Goal: Use online tool/utility: Utilize a website feature to perform a specific function

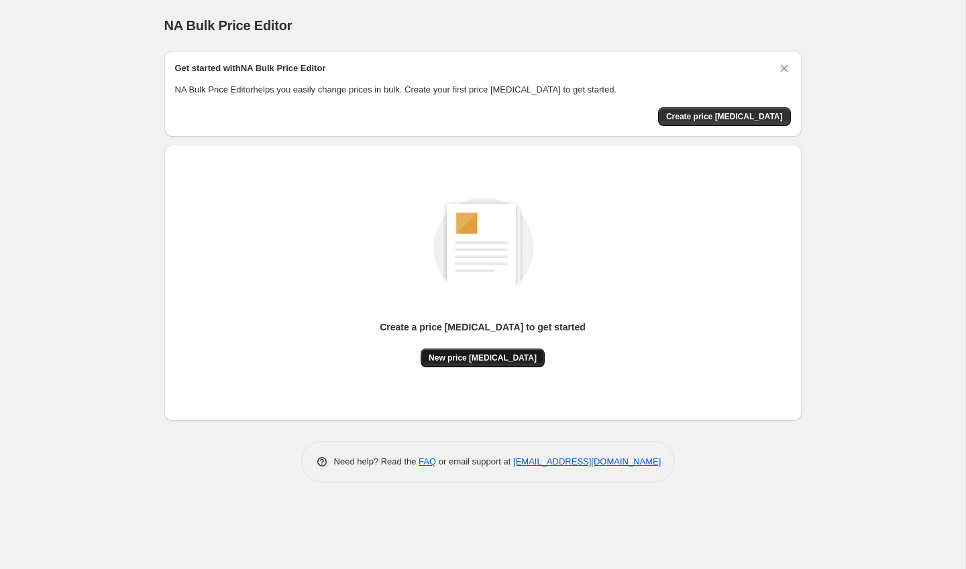
click at [500, 357] on span "New price [MEDICAL_DATA]" at bounding box center [483, 358] width 108 height 11
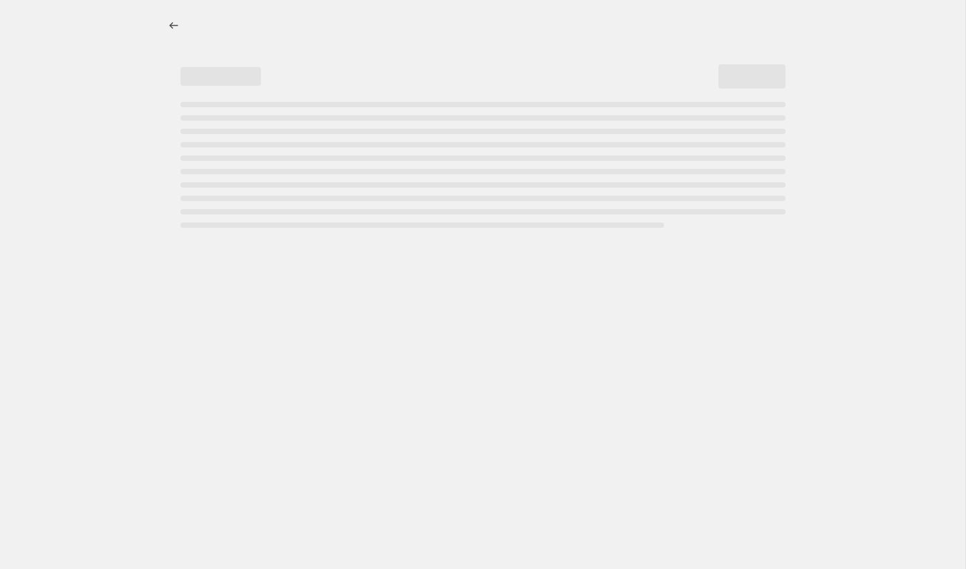
select select "percentage"
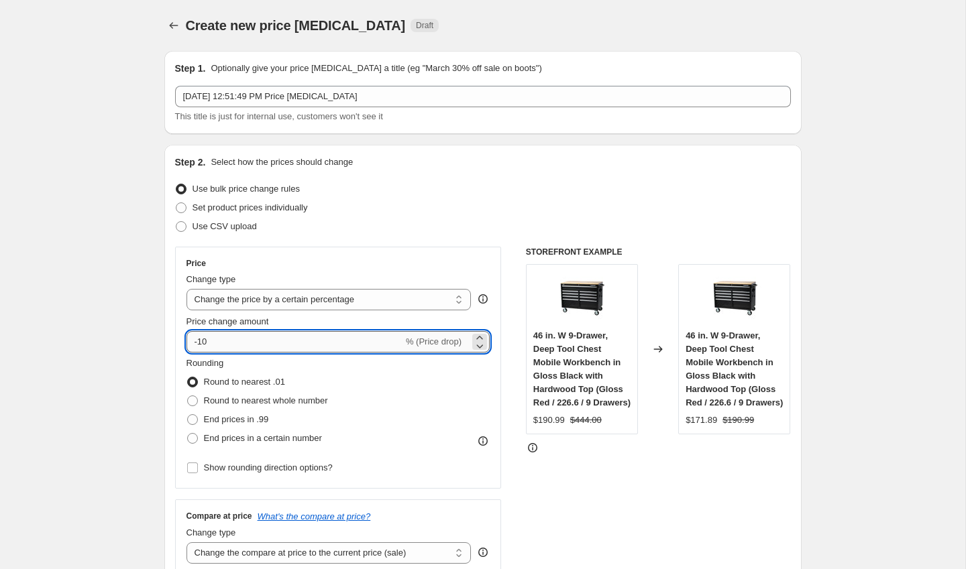
click at [313, 347] on input "-10" at bounding box center [294, 341] width 217 height 21
type input "-1"
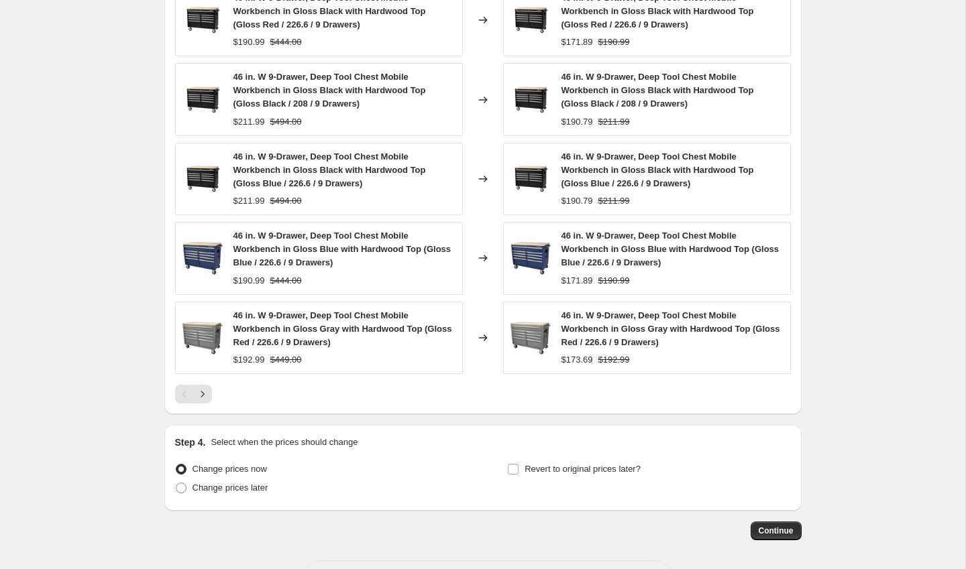
scroll to position [860, 0]
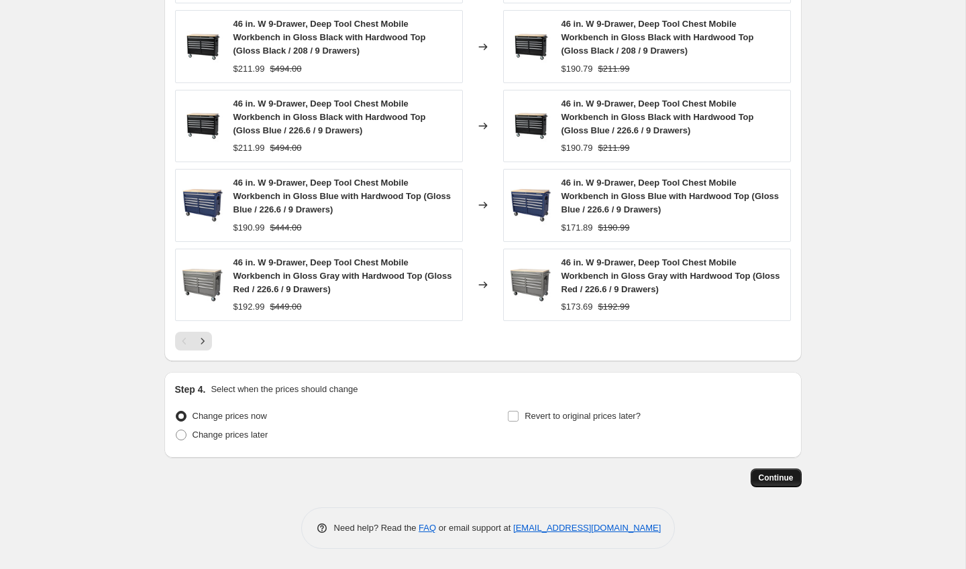
type input "-40"
click at [779, 481] on span "Continue" at bounding box center [775, 478] width 35 height 11
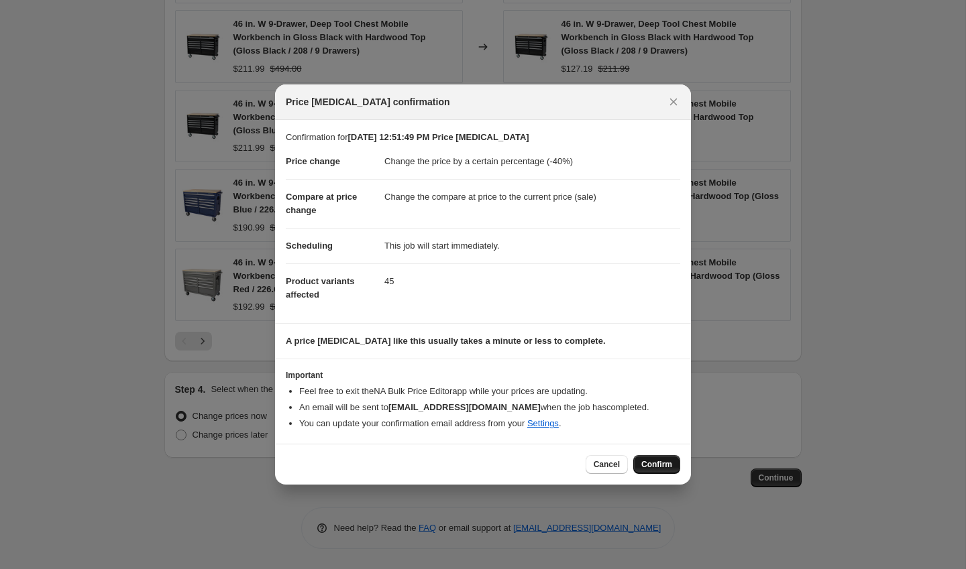
click at [666, 467] on span "Confirm" at bounding box center [656, 464] width 31 height 11
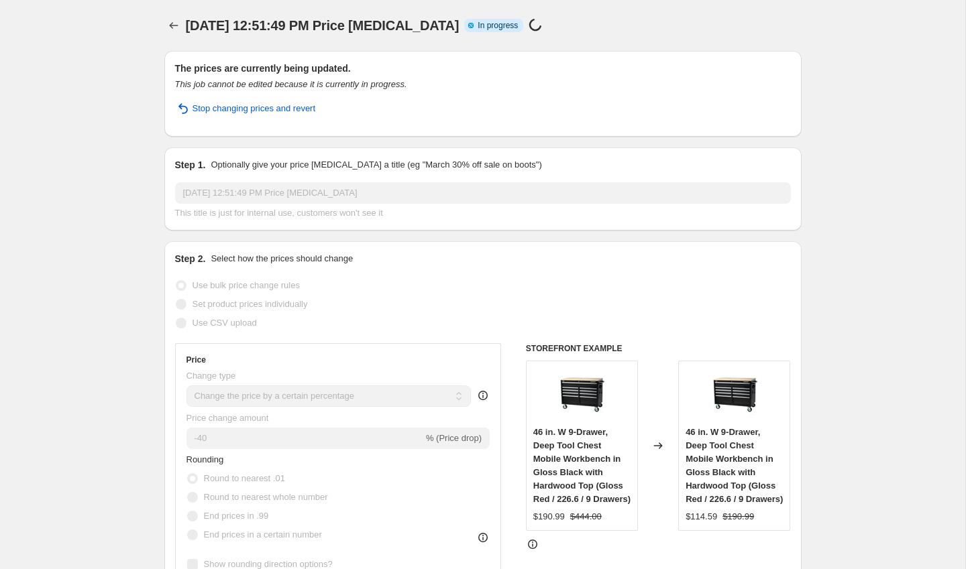
select select "percentage"
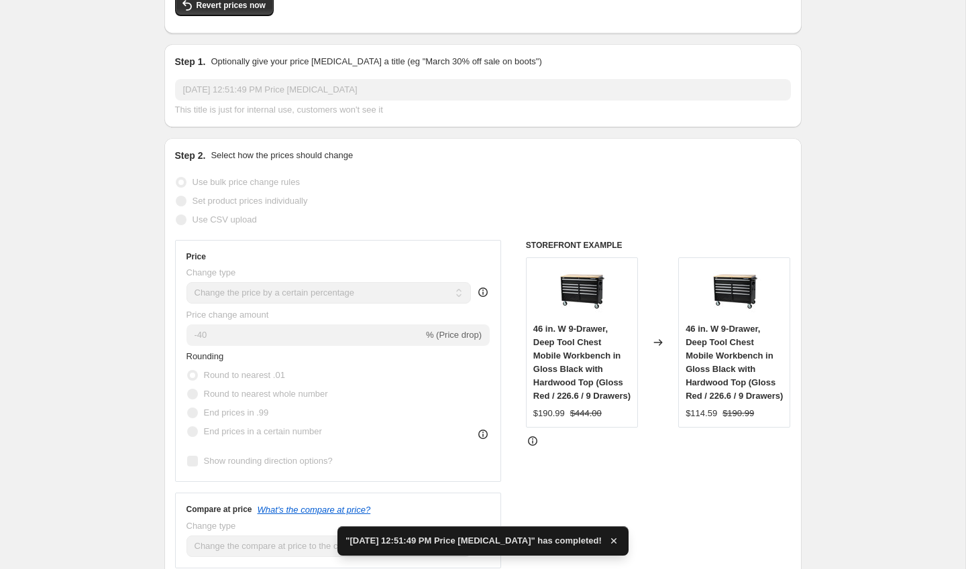
scroll to position [137, 0]
